Goal: Go to known website: Access a specific website the user already knows

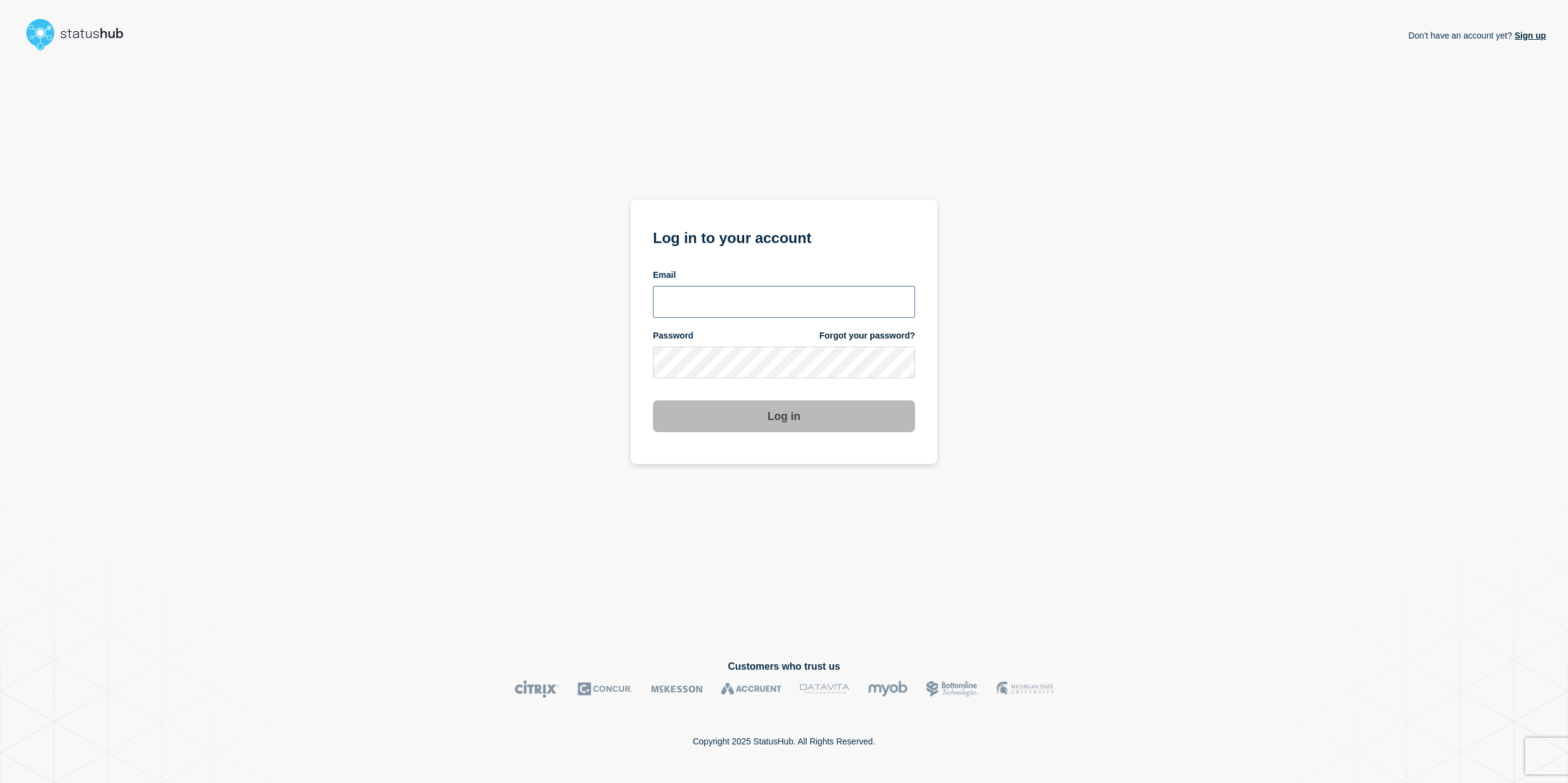
click at [757, 315] on input "email input" at bounding box center [784, 302] width 262 height 32
click at [902, 308] on input "email input" at bounding box center [784, 302] width 262 height 32
click at [0, 782] on com-1password-button at bounding box center [0, 783] width 0 height 0
click at [764, 321] on form "Log in to your account Email Password Forgot your password? Log in" at bounding box center [784, 329] width 262 height 207
click at [762, 315] on input "email input" at bounding box center [784, 302] width 262 height 32
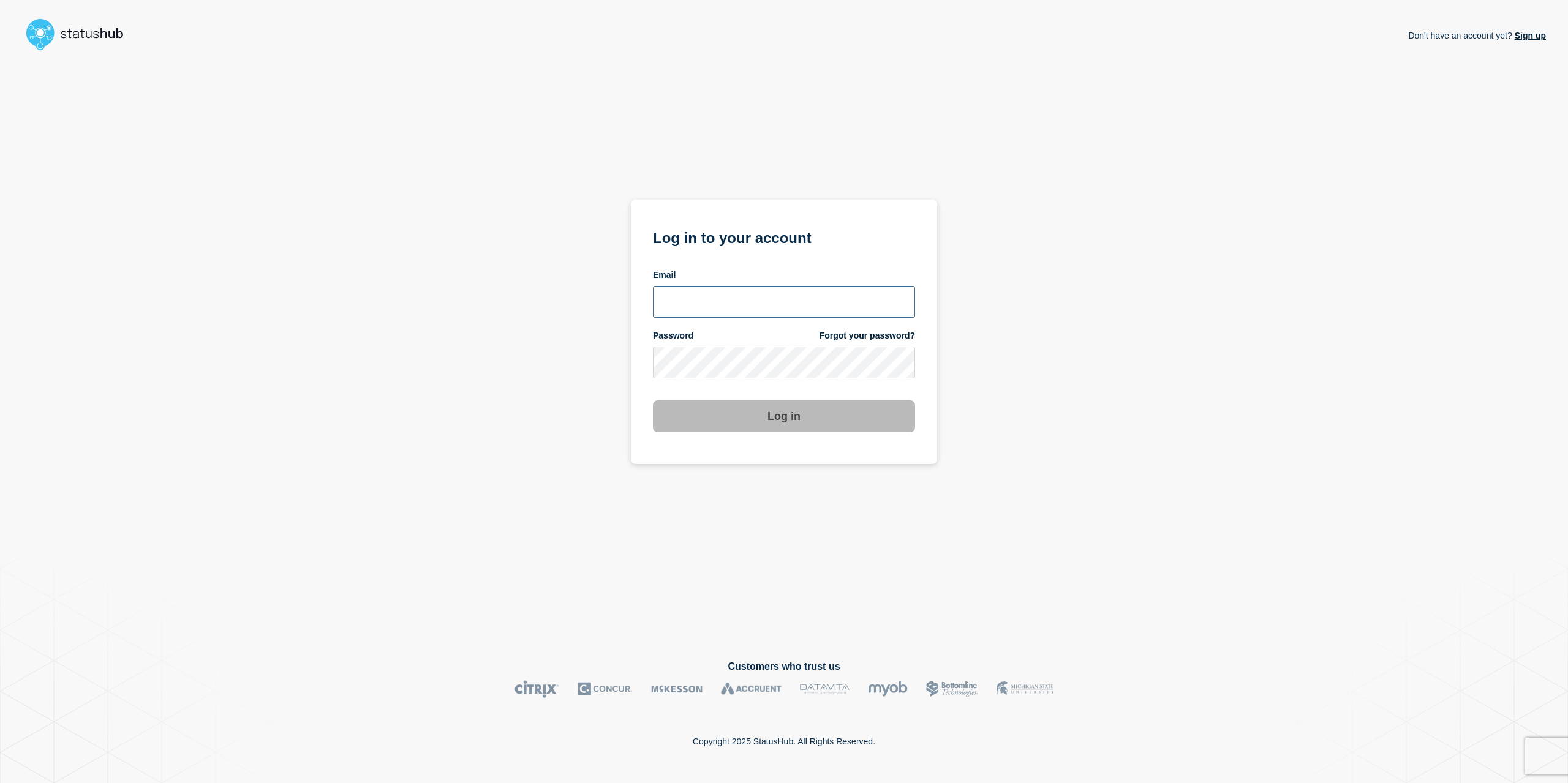
type input "caleb.stahr@conexon.us"
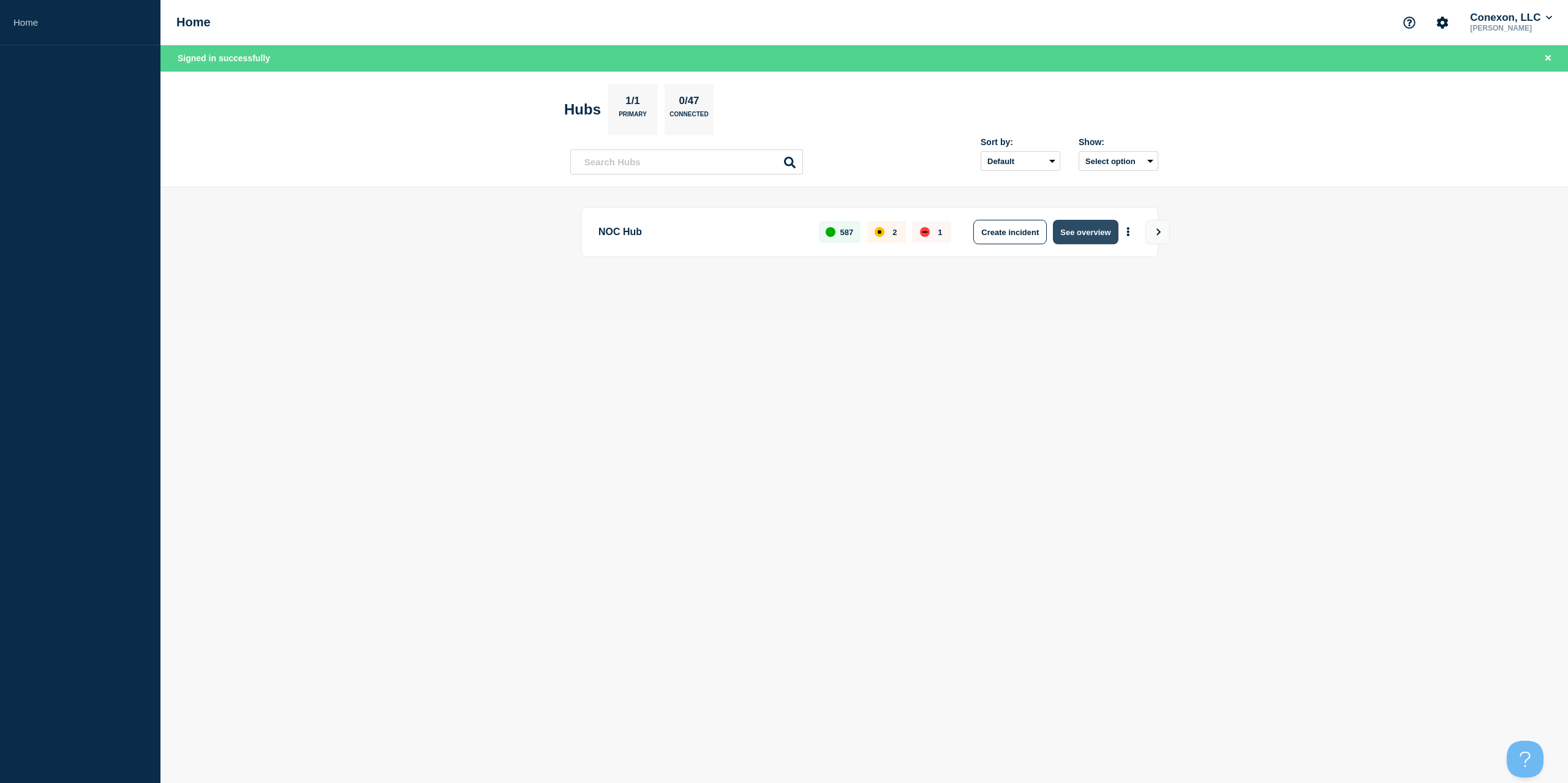
click at [1062, 233] on button "See overview" at bounding box center [1085, 232] width 65 height 25
